Goal: Check status: Check status

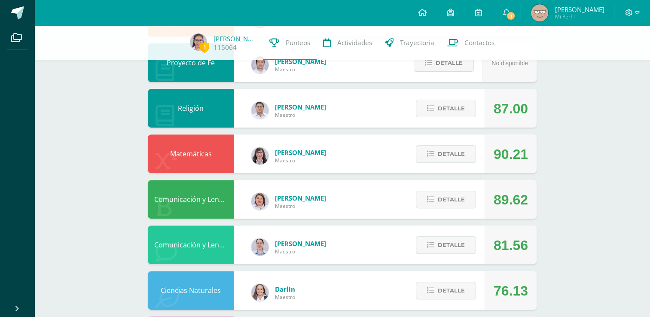
scroll to position [273, 0]
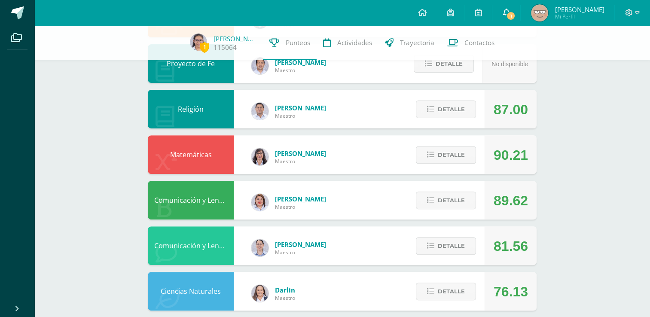
click at [515, 19] on span "1" at bounding box center [510, 15] width 9 height 9
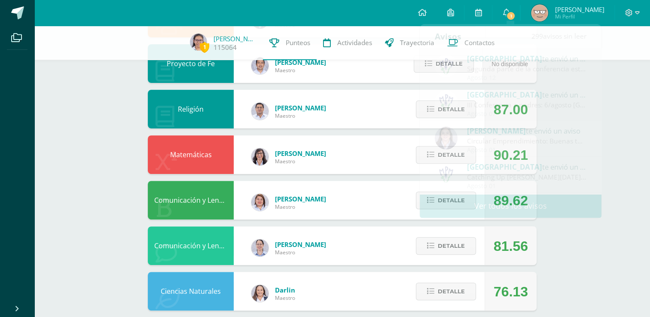
click at [619, 104] on div "1 [PERSON_NAME] 115064 Punteos Actividades Trayectoria Contactos Pendiente Unid…" at bounding box center [341, 154] width 615 height 803
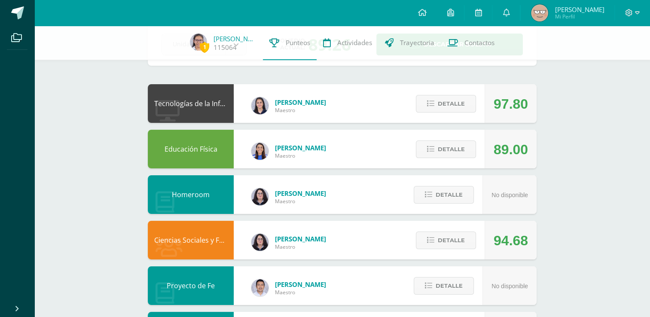
scroll to position [10, 0]
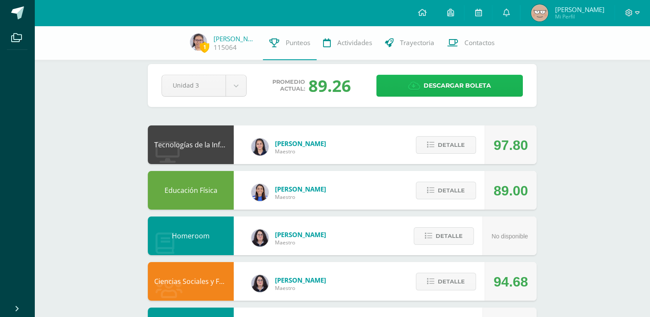
click at [427, 85] on span "Descargar boleta" at bounding box center [456, 85] width 67 height 21
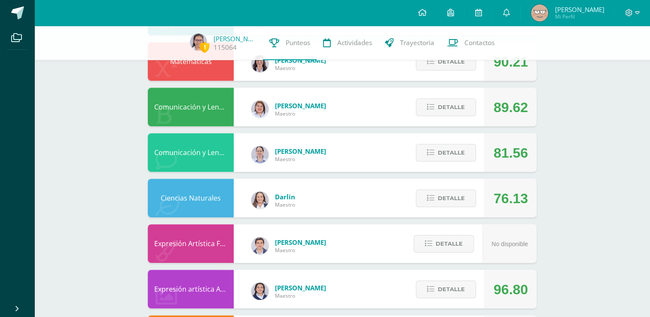
scroll to position [369, 0]
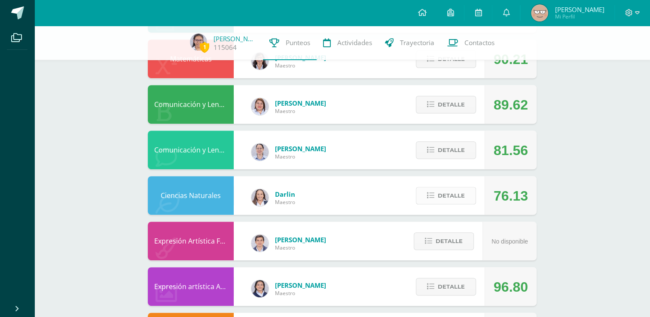
click at [453, 198] on span "Detalle" at bounding box center [451, 196] width 27 height 16
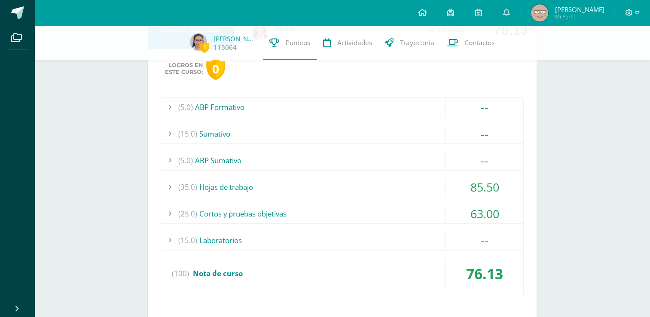
scroll to position [534, 0]
click at [298, 241] on div "(15.0) Laboratorios" at bounding box center [342, 240] width 362 height 19
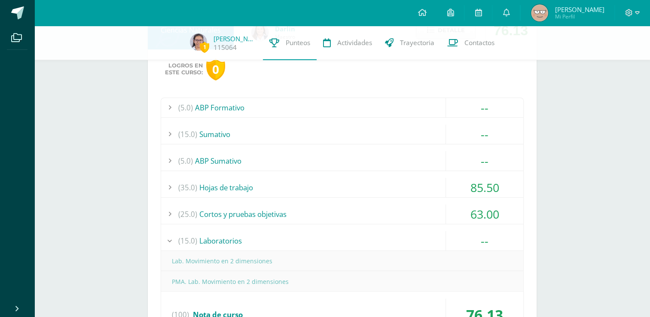
click at [298, 241] on div "(15.0) Laboratorios" at bounding box center [342, 240] width 362 height 19
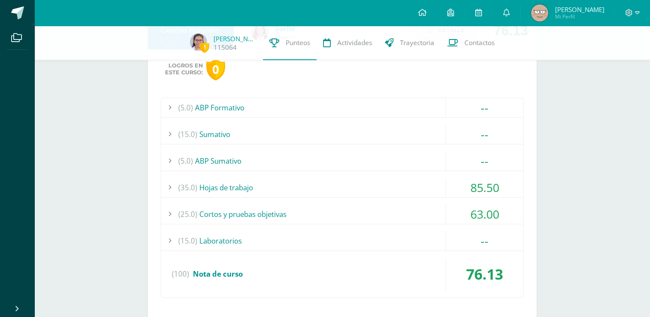
click at [324, 156] on div "(5.0) ABP Sumativo" at bounding box center [342, 160] width 362 height 19
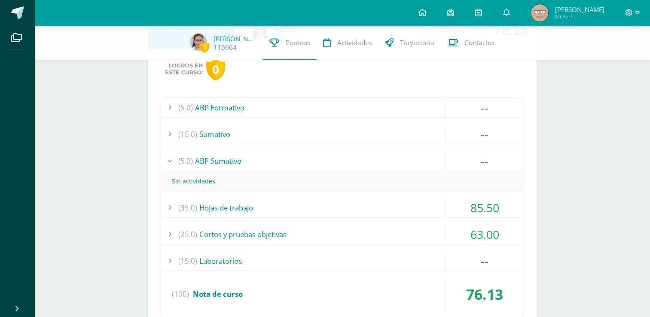
click at [325, 158] on div "(5.0) ABP Sumativo" at bounding box center [342, 160] width 362 height 19
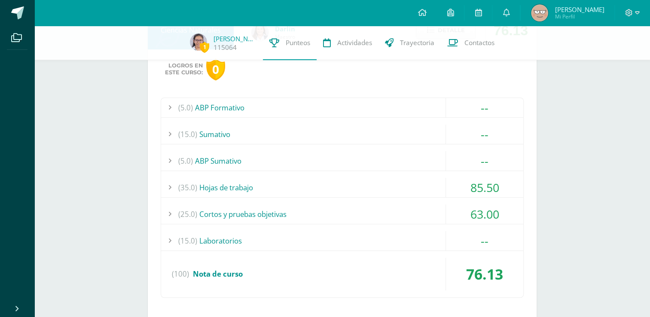
click at [235, 126] on div "(15.0) [GEOGRAPHIC_DATA]" at bounding box center [342, 134] width 362 height 19
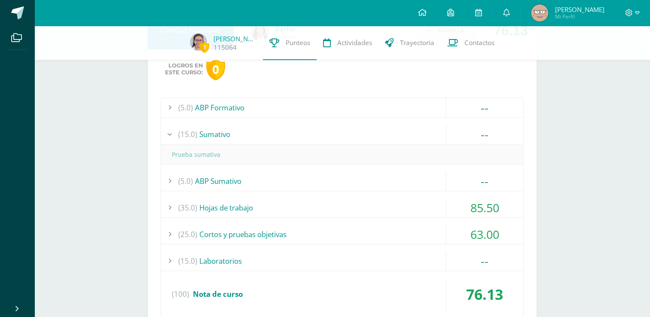
click at [236, 126] on div "(15.0) [GEOGRAPHIC_DATA]" at bounding box center [342, 134] width 362 height 19
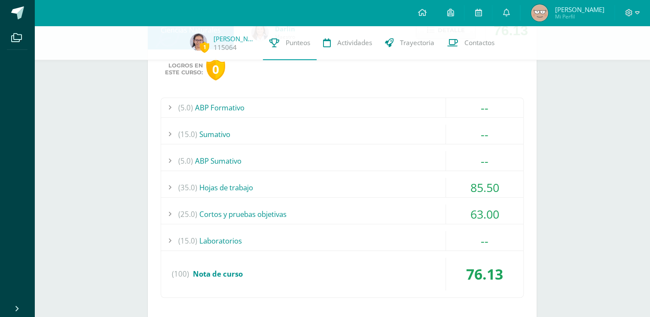
click at [250, 103] on div "(5.0) ABP Formativo" at bounding box center [342, 107] width 362 height 19
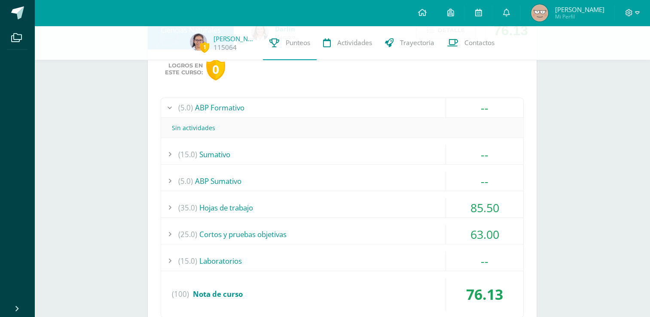
click at [249, 104] on div "(5.0) ABP Formativo" at bounding box center [342, 107] width 362 height 19
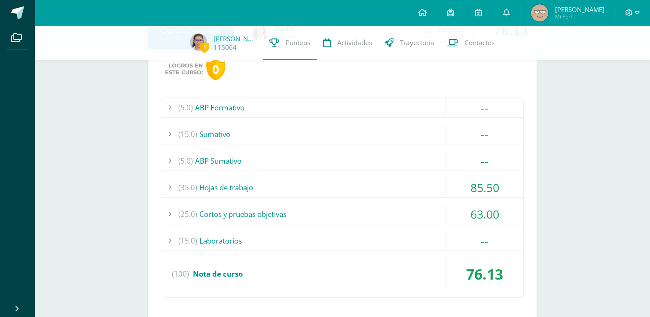
click at [226, 128] on div "(15.0) [GEOGRAPHIC_DATA]" at bounding box center [342, 134] width 362 height 19
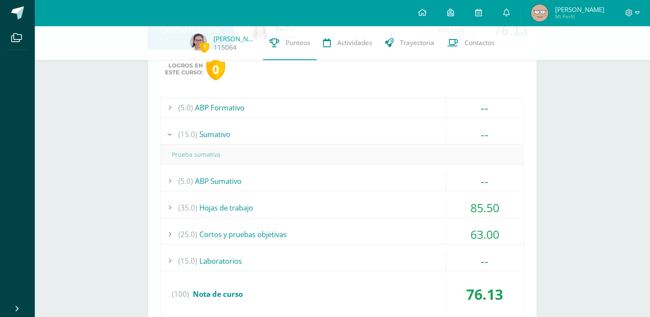
click at [226, 126] on div "(15.0) [GEOGRAPHIC_DATA]" at bounding box center [342, 134] width 362 height 19
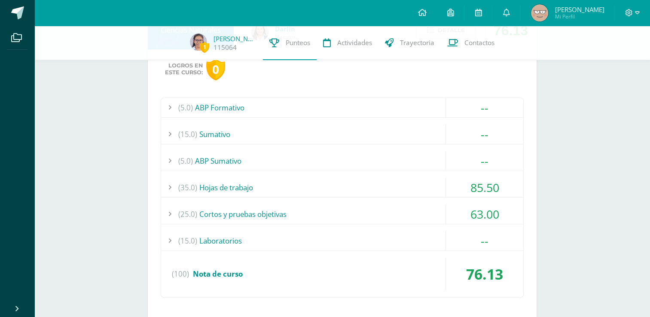
click at [232, 241] on div "(15.0) Laboratorios" at bounding box center [342, 240] width 362 height 19
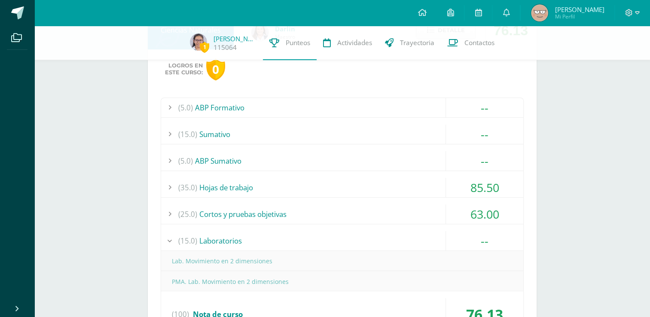
click at [232, 241] on div "(15.0) Laboratorios" at bounding box center [342, 240] width 362 height 19
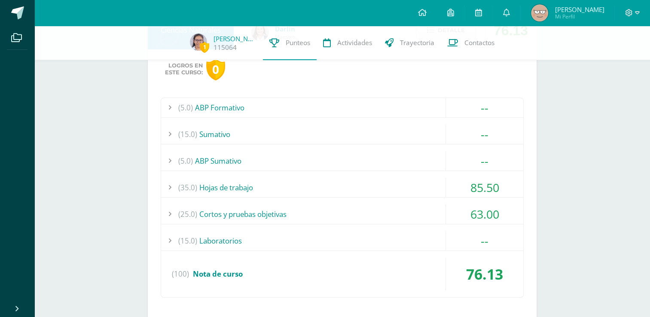
drag, startPoint x: 232, startPoint y: 241, endPoint x: 265, endPoint y: 242, distance: 33.1
click at [265, 242] on div "(15.0) Laboratorios" at bounding box center [342, 240] width 362 height 19
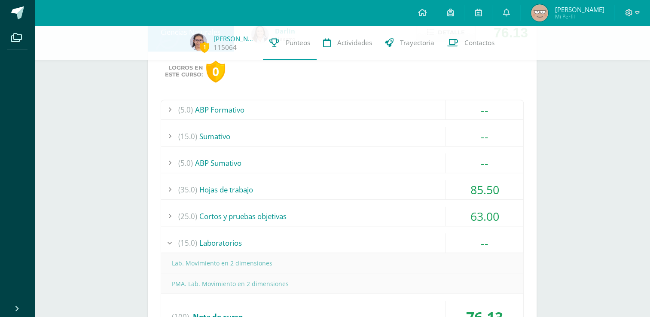
scroll to position [532, 0]
click at [237, 243] on div "(15.0) Laboratorios" at bounding box center [342, 243] width 362 height 19
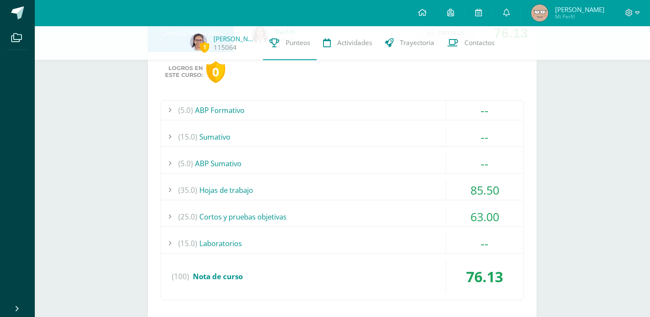
click at [107, 247] on div "1 [PERSON_NAME] 115064 Punteos Actividades Trayectoria Contactos Pendiente Unid…" at bounding box center [341, 31] width 615 height 1074
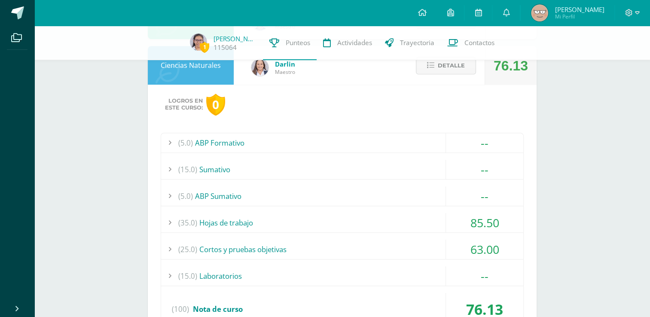
scroll to position [498, 0]
click at [436, 65] on button "Detalle" at bounding box center [446, 67] width 60 height 18
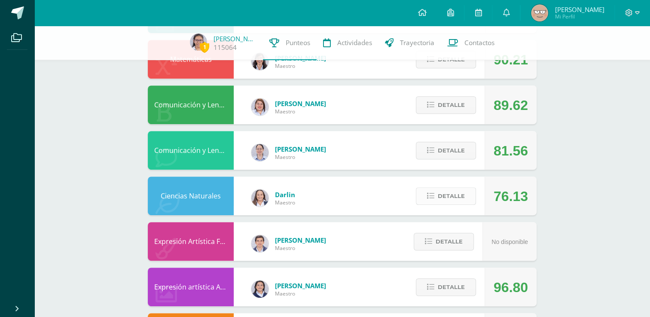
scroll to position [356, 0]
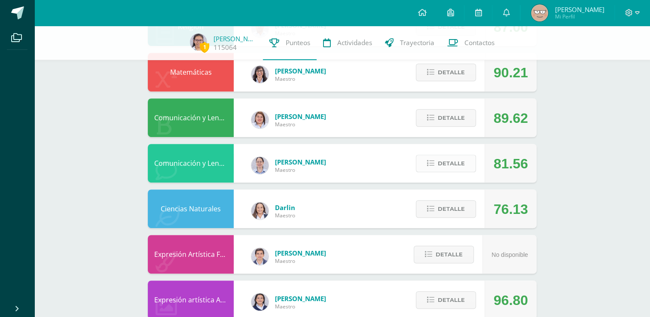
click at [453, 159] on span "Detalle" at bounding box center [451, 163] width 27 height 16
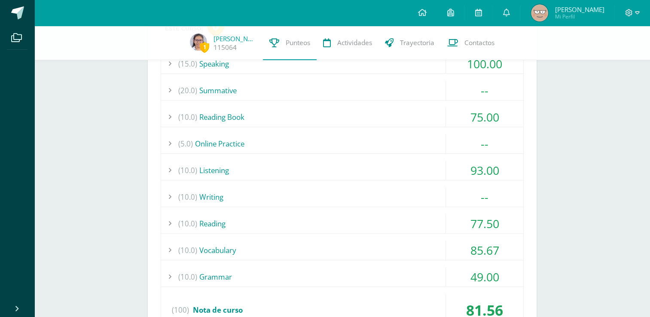
scroll to position [517, 0]
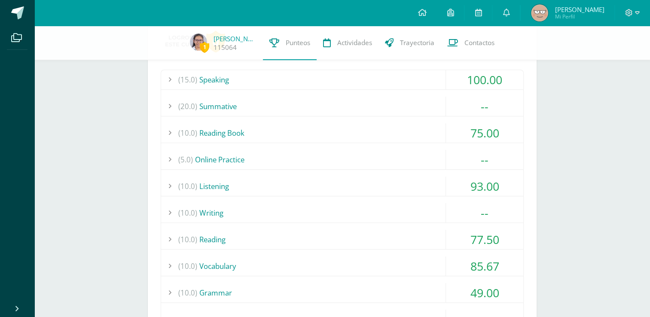
click at [231, 105] on div "(20.0) Summative" at bounding box center [342, 106] width 362 height 19
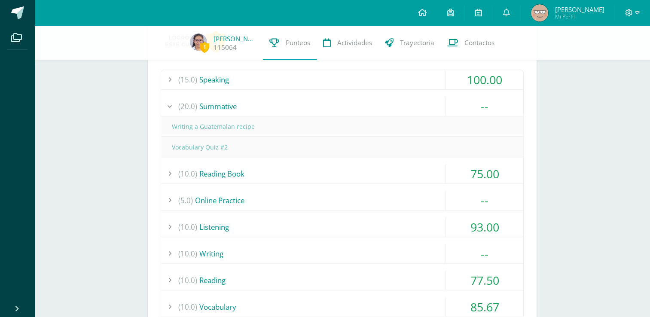
click at [231, 105] on div "(20.0) Summative" at bounding box center [342, 106] width 362 height 19
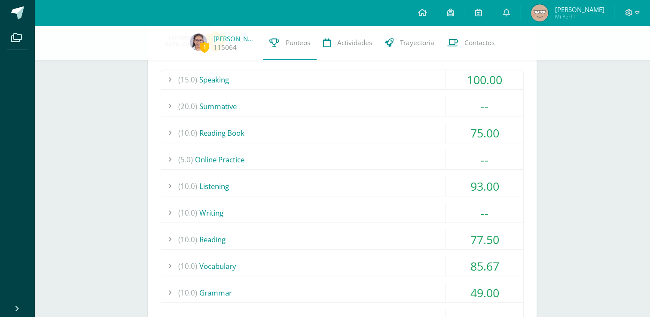
click at [220, 210] on div "(10.0) Writing" at bounding box center [342, 212] width 362 height 19
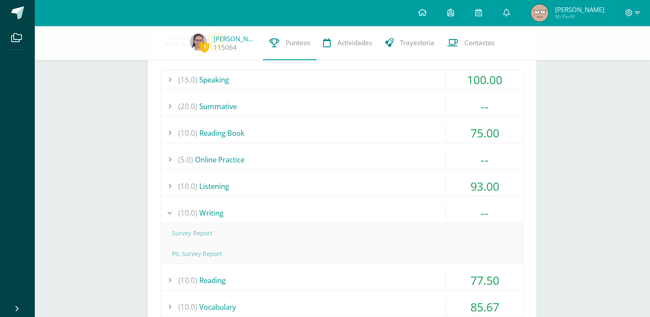
click at [220, 210] on div "(10.0) Writing" at bounding box center [342, 212] width 362 height 19
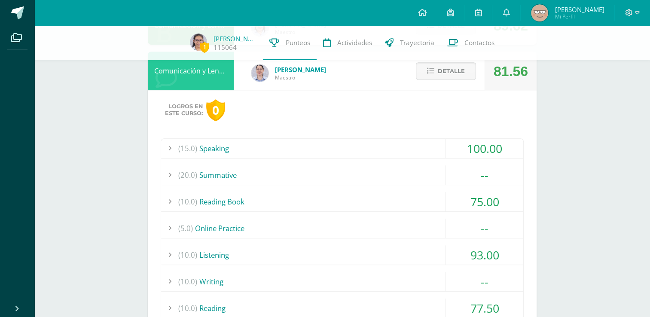
scroll to position [429, 0]
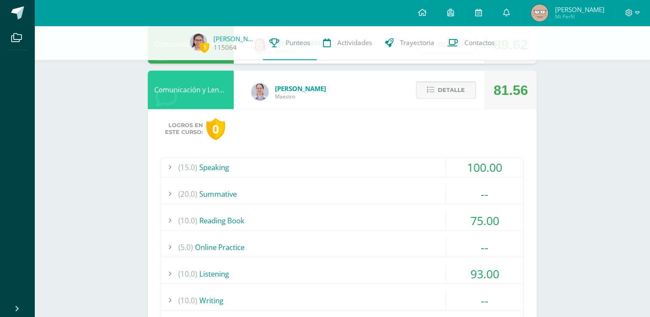
click at [444, 89] on span "Detalle" at bounding box center [451, 90] width 27 height 16
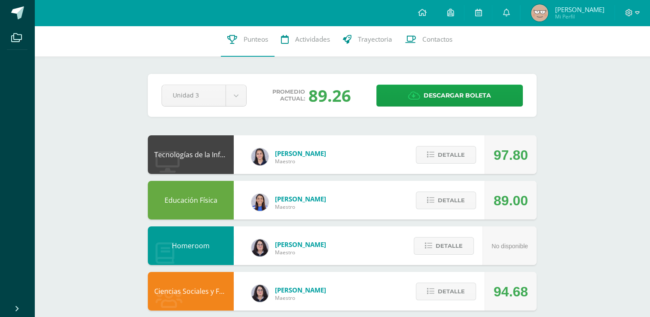
scroll to position [0, 0]
